Goal: Task Accomplishment & Management: Complete application form

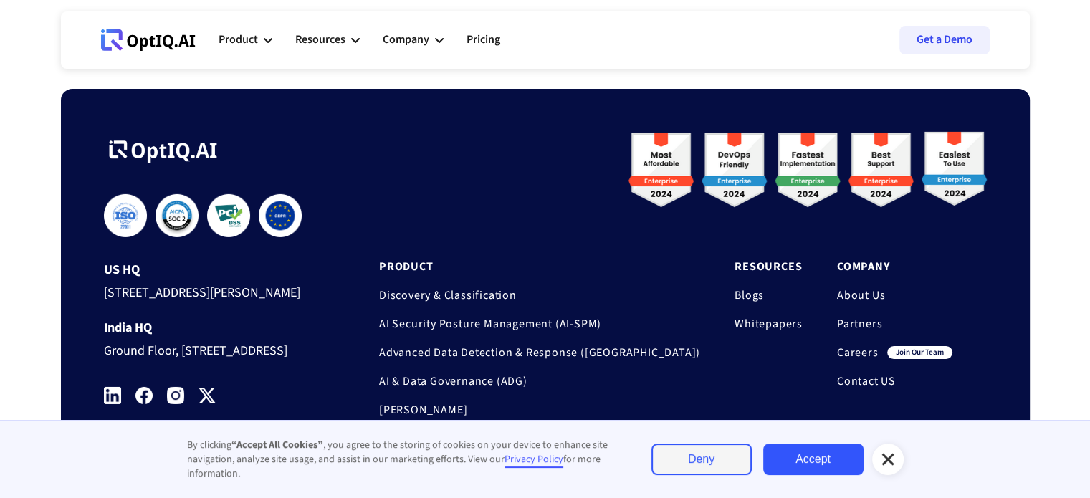
scroll to position [4870, 0]
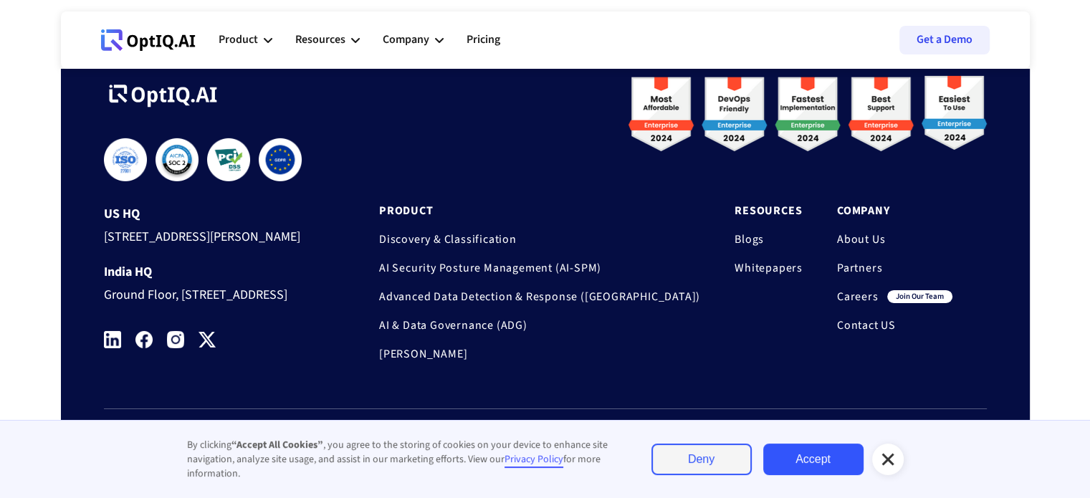
click at [851, 289] on link "Careers" at bounding box center [858, 296] width 42 height 14
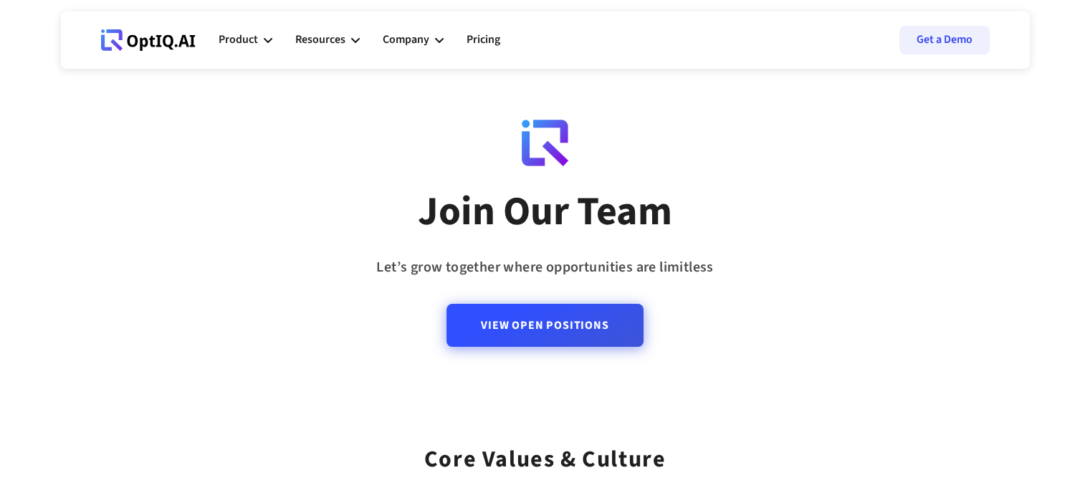
click at [582, 330] on link "View Open Positions" at bounding box center [544, 325] width 196 height 43
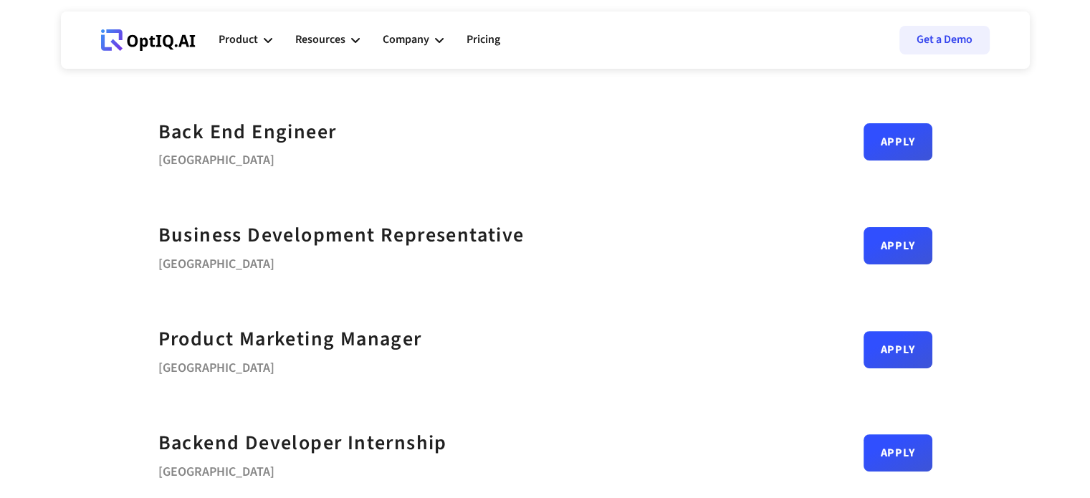
scroll to position [544, 0]
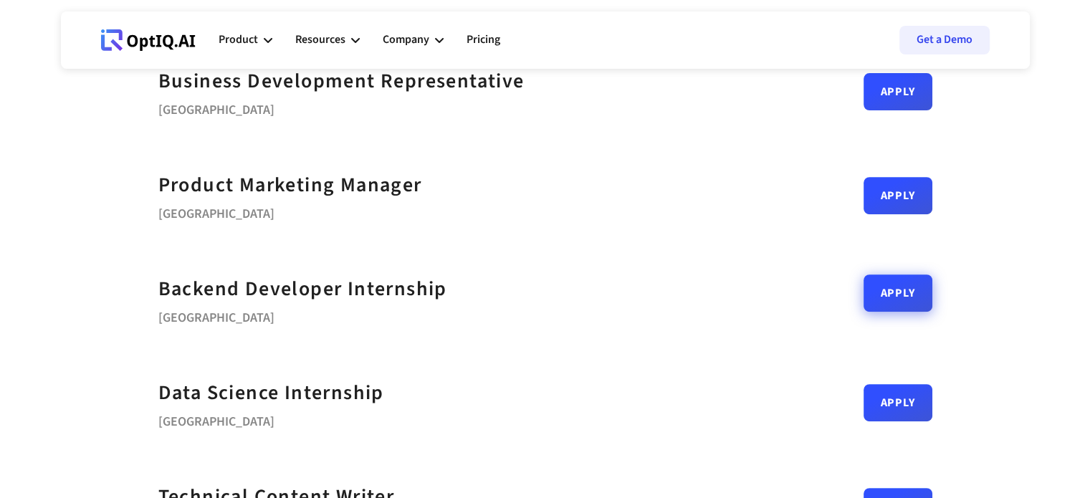
click at [898, 292] on link "Apply" at bounding box center [897, 292] width 69 height 37
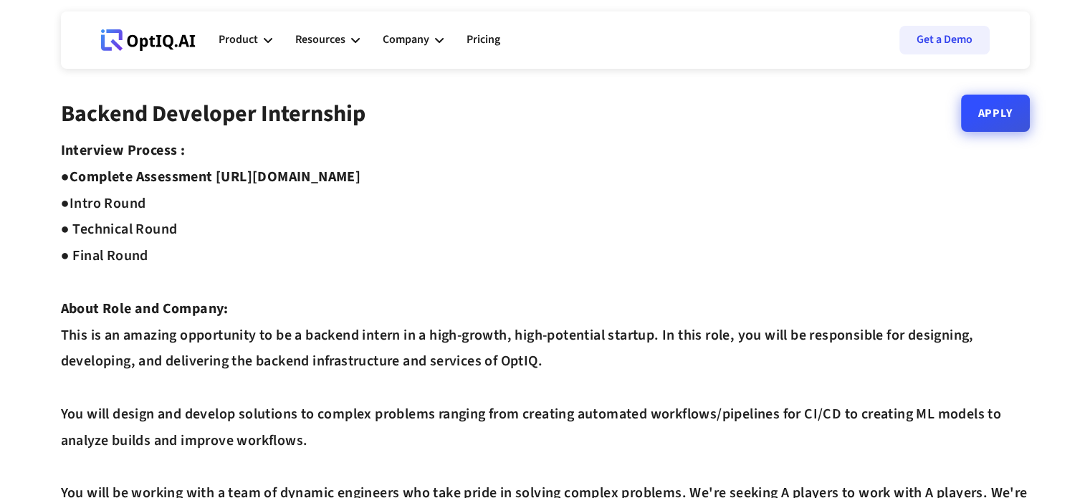
click at [989, 119] on link "Apply" at bounding box center [995, 113] width 69 height 37
